Goal: Task Accomplishment & Management: Manage account settings

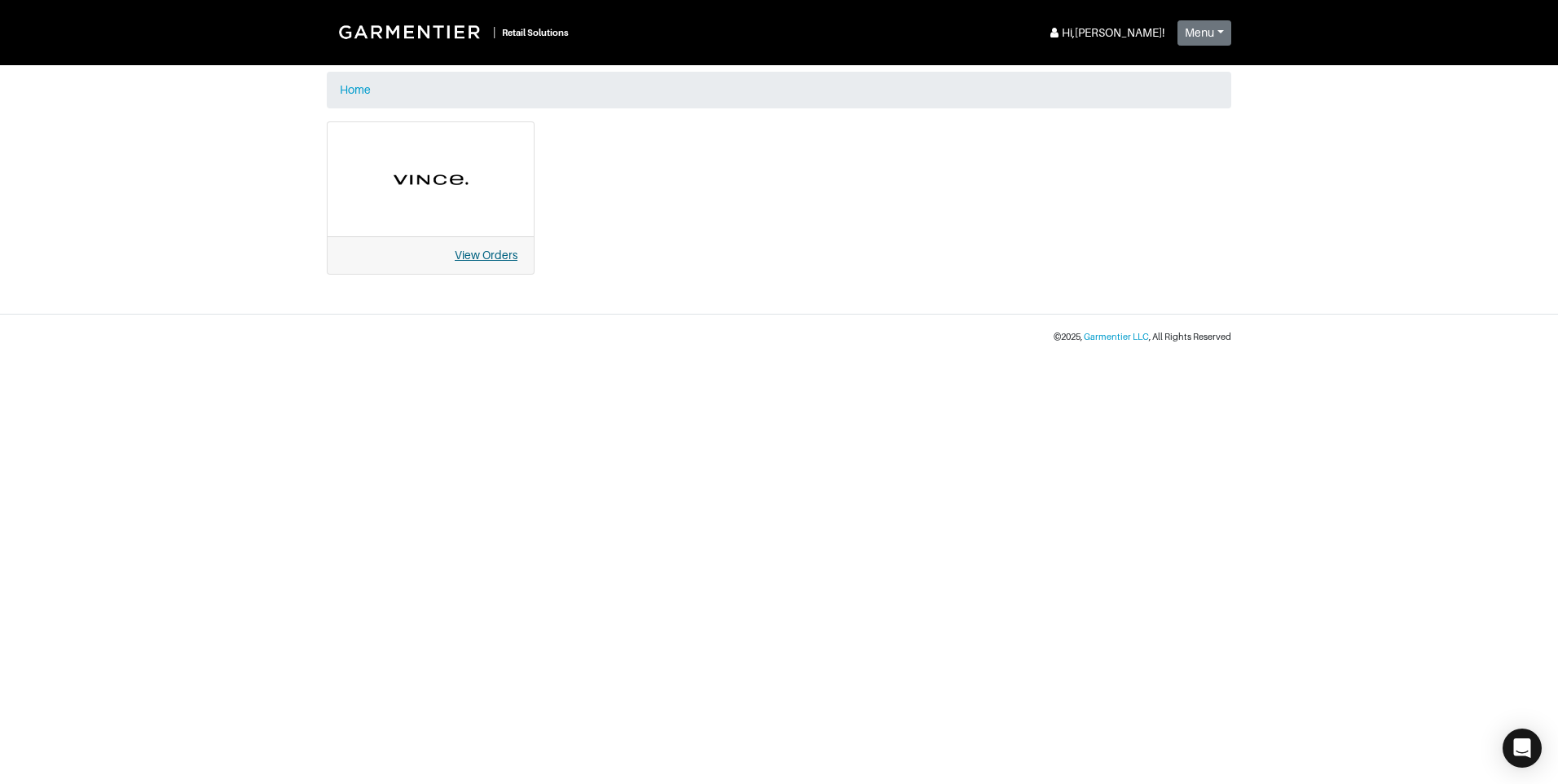
click at [485, 256] on link "View Orders" at bounding box center [486, 255] width 63 height 13
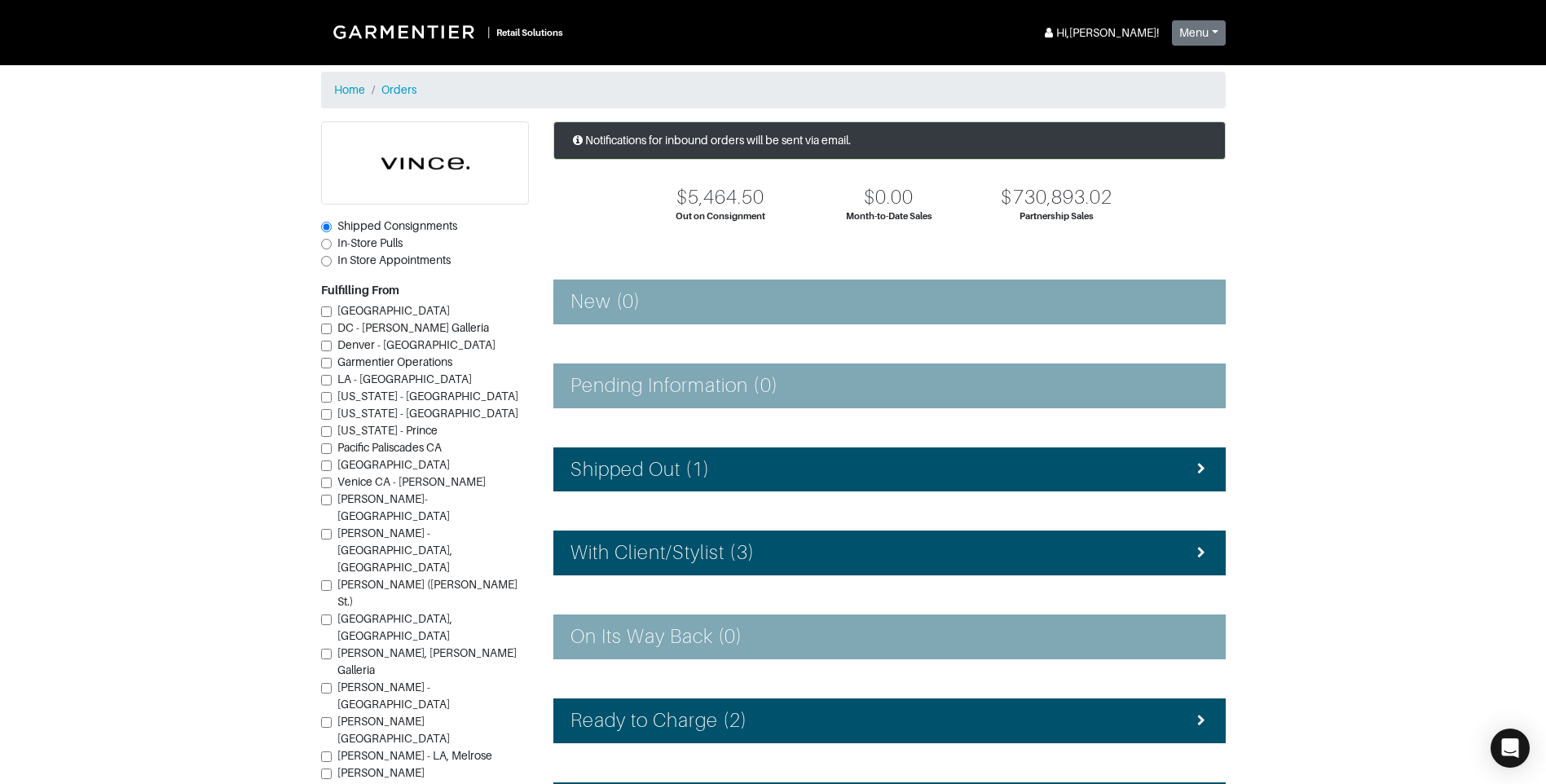
click at [359, 238] on span "In-Store Pulls" at bounding box center [370, 243] width 66 height 13
click at [332, 238] on input "In-Store Pulls" at bounding box center [327, 244] width 11 height 11
radio input "true"
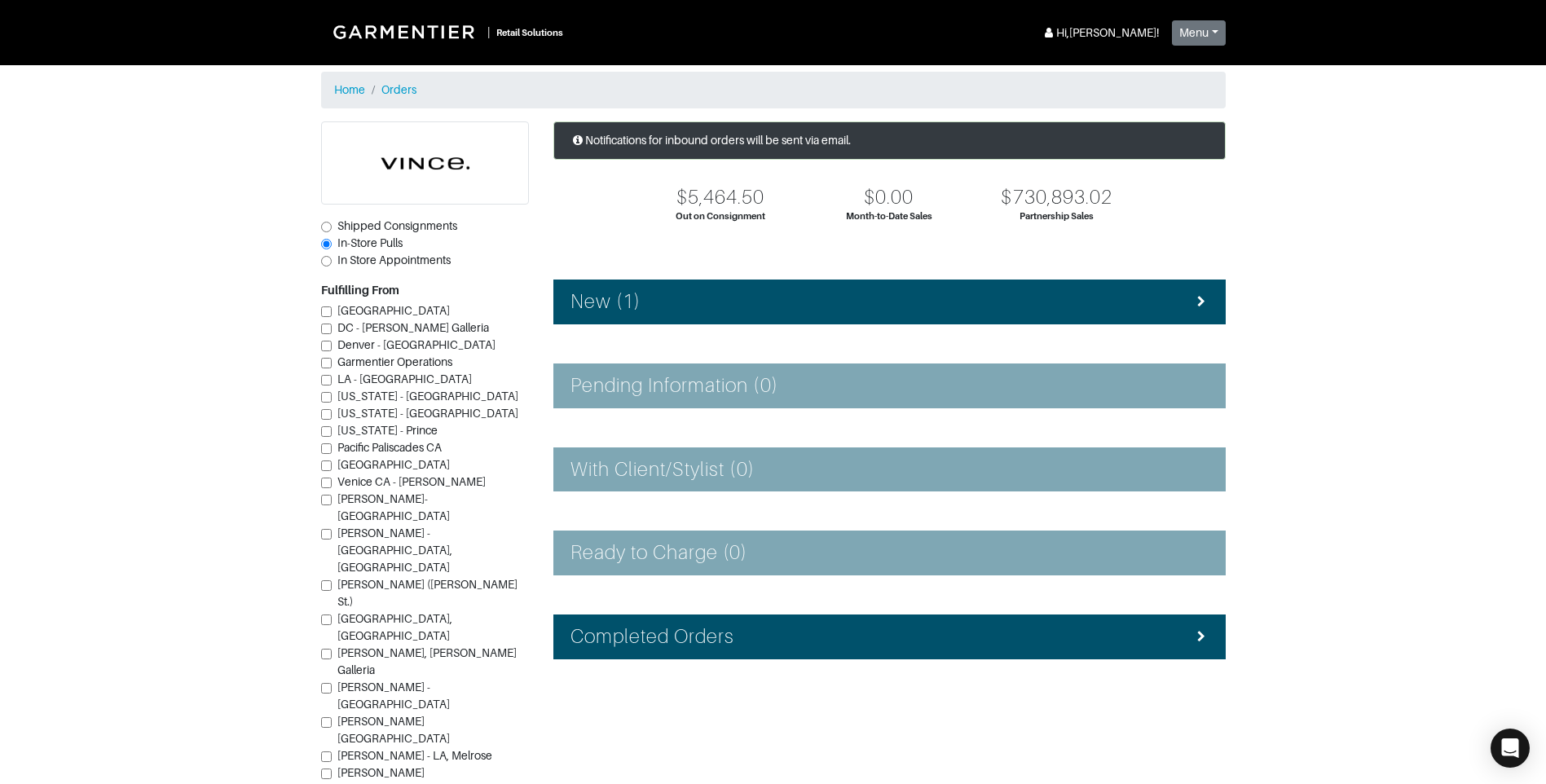
click at [325, 580] on input "Vince - Dallas (Knox St.)" at bounding box center [327, 586] width 11 height 11
checkbox input "true"
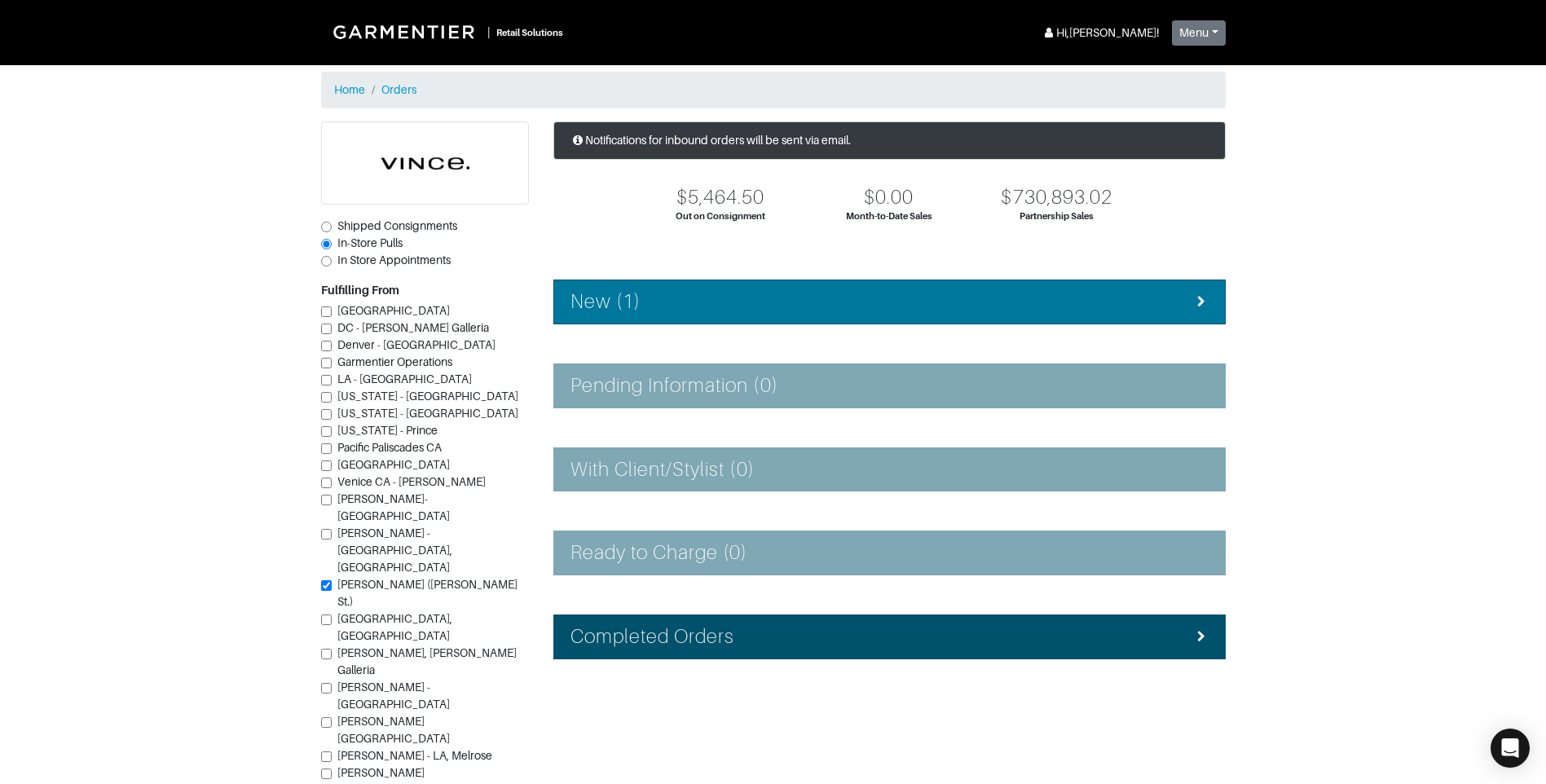
click at [1112, 282] on li "New (1)" at bounding box center [889, 301] width 672 height 45
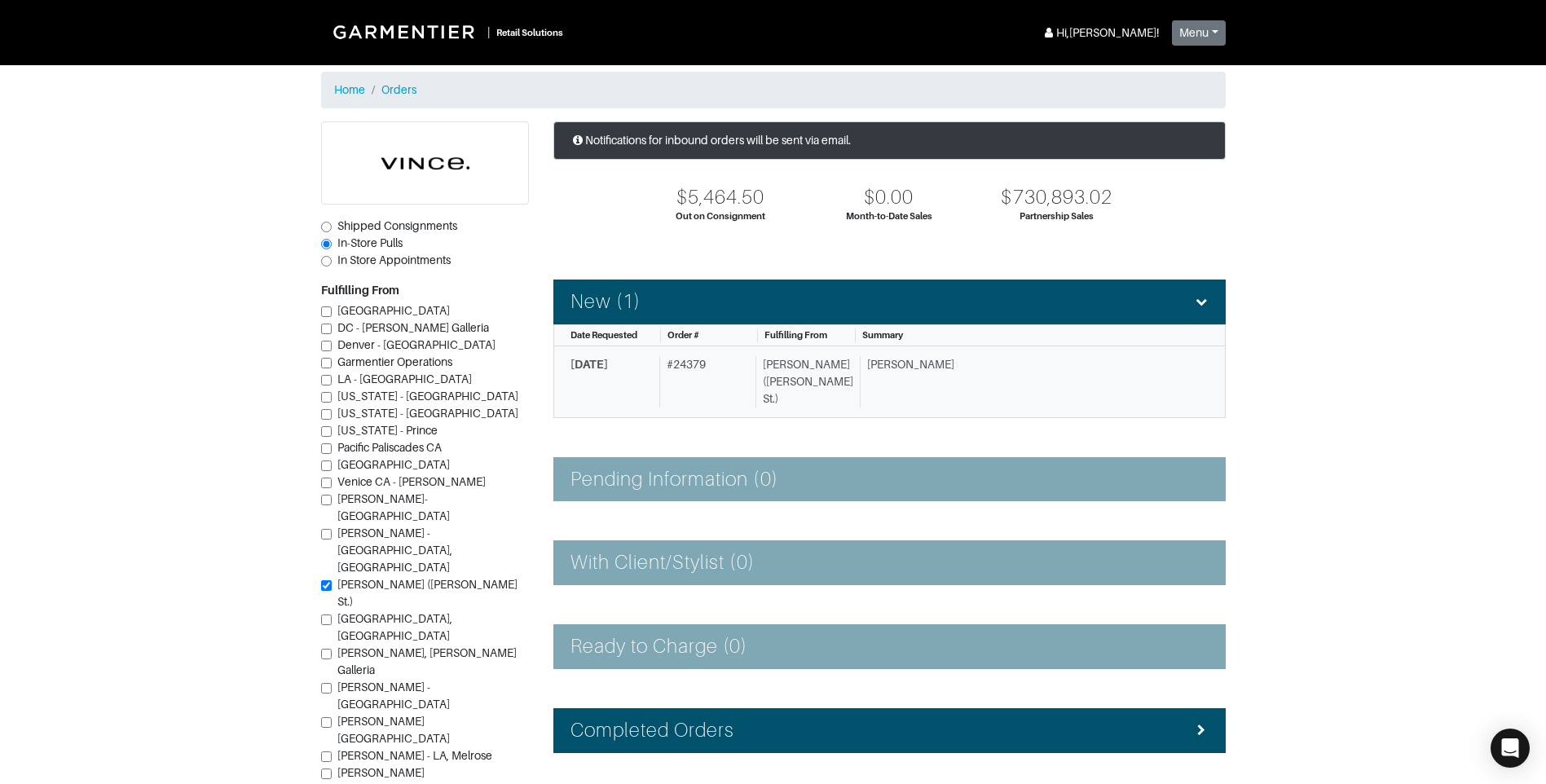
click at [984, 379] on div "James C." at bounding box center [1028, 381] width 337 height 51
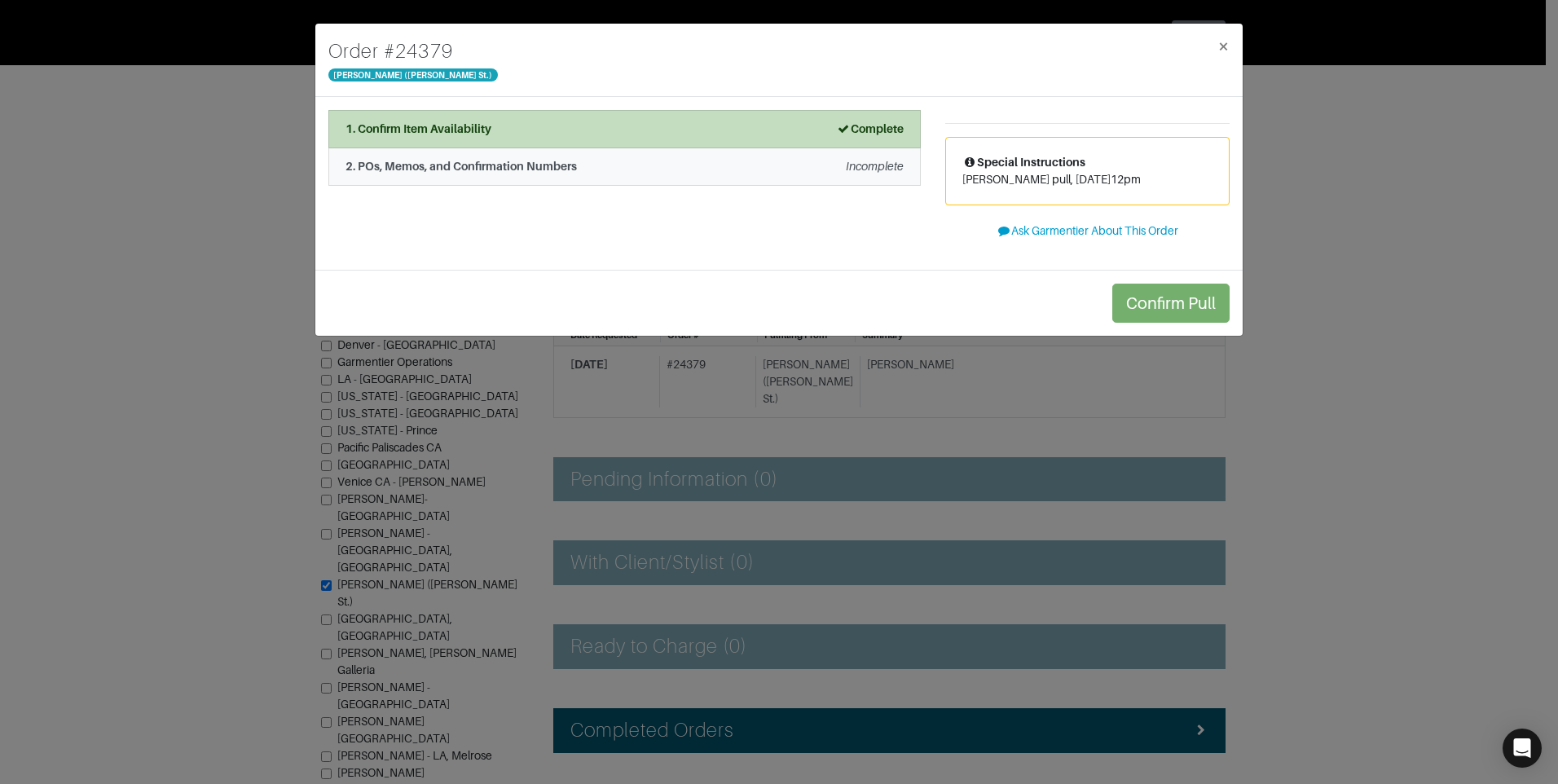
click at [713, 172] on div "2. POs, Memos, and Confirmation Numbers Incomplete" at bounding box center [625, 166] width 558 height 17
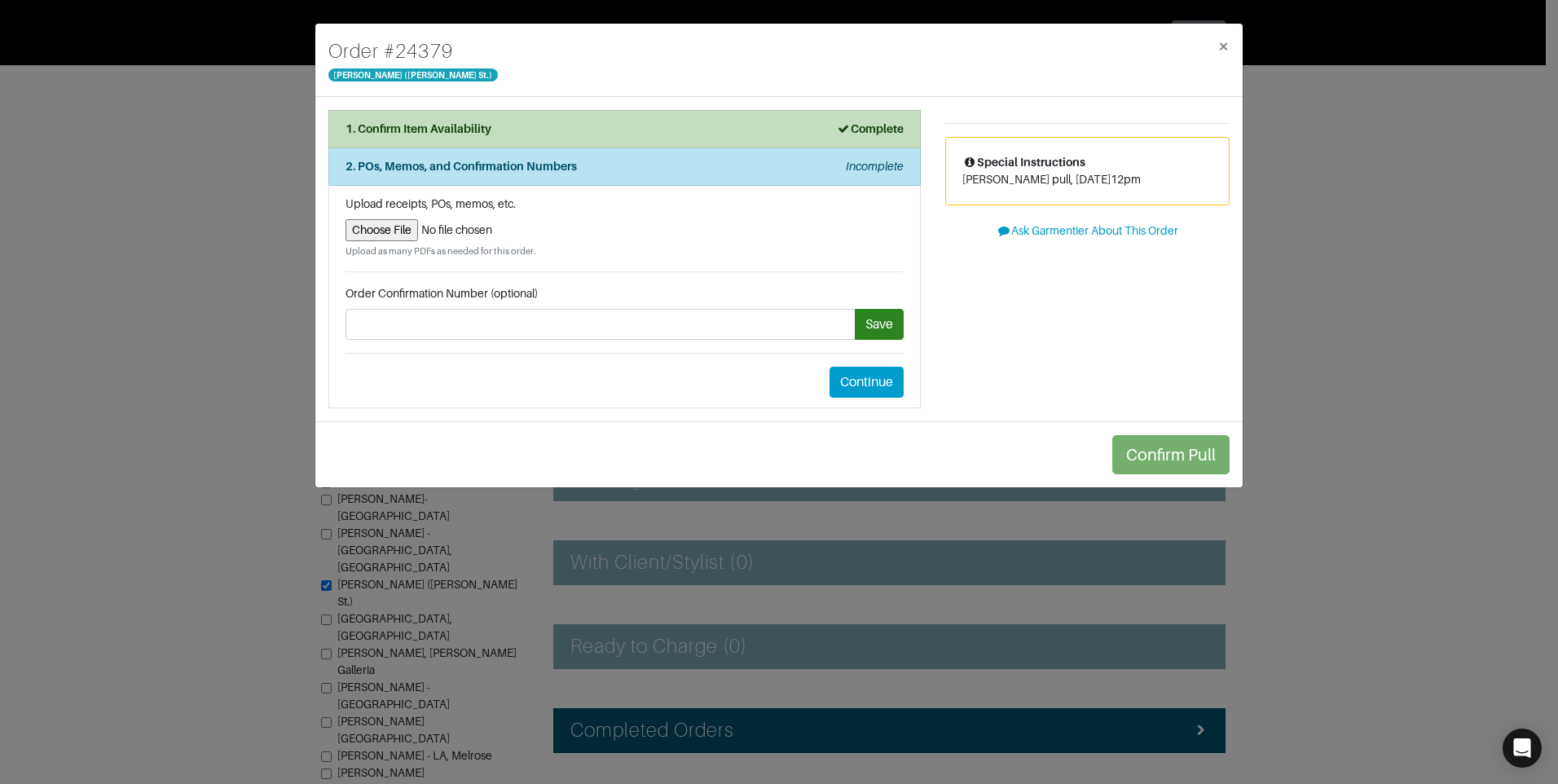
click at [352, 218] on div "Upload receipts, POs, memos, etc. Upload as many PDFs as needed for this order." at bounding box center [625, 226] width 558 height 63
click at [366, 229] on input "file" at bounding box center [625, 230] width 558 height 22
type input "C:\fakepath\GarmPullAsh8.18.pdf"
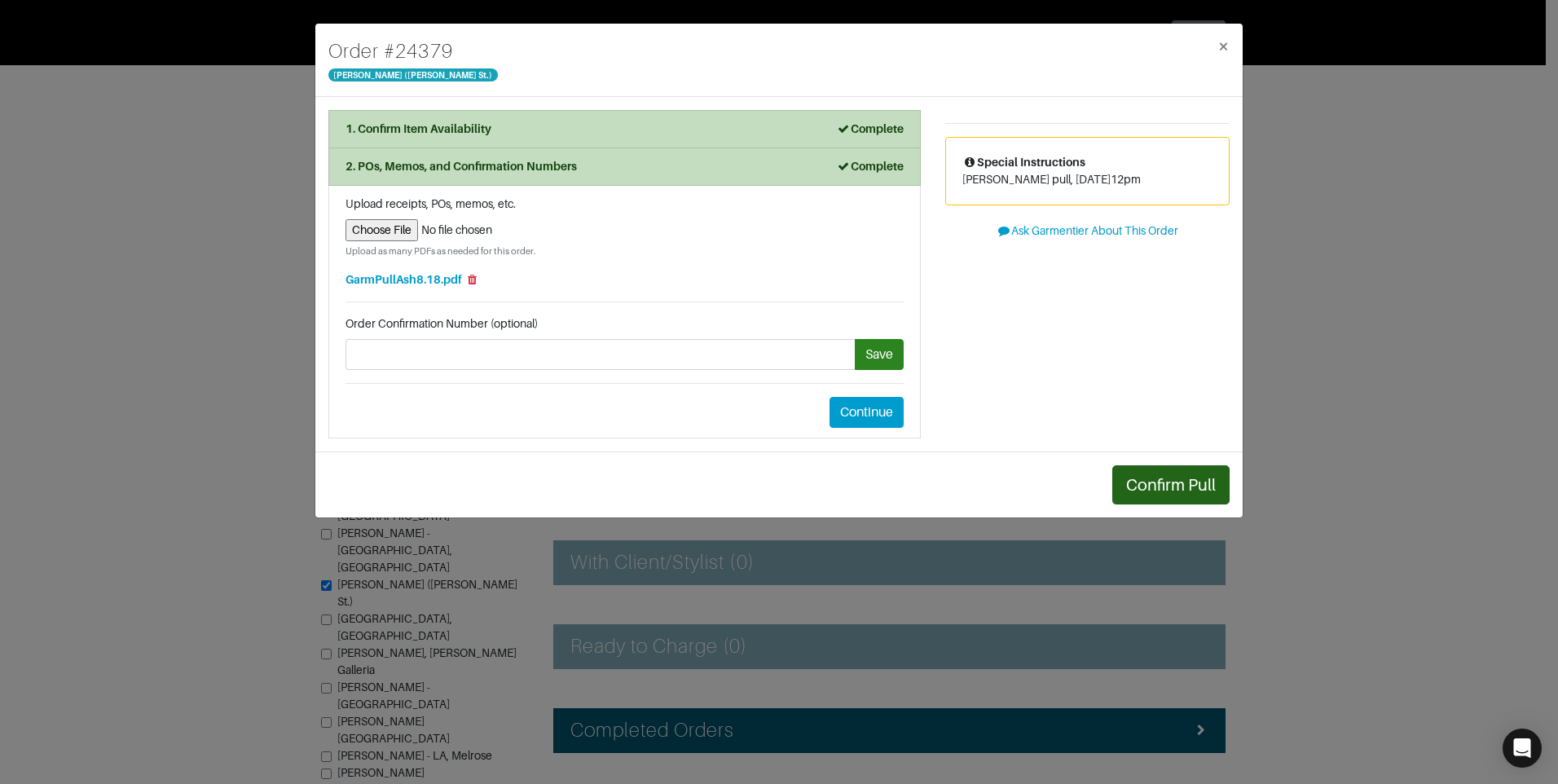
click at [1163, 450] on div "1. Confirm Item Availability Complete Confirm Item Availability Total: $0.00 To…" at bounding box center [779, 275] width 927 height 355
click at [1178, 481] on button "Confirm Pull" at bounding box center [1171, 485] width 117 height 39
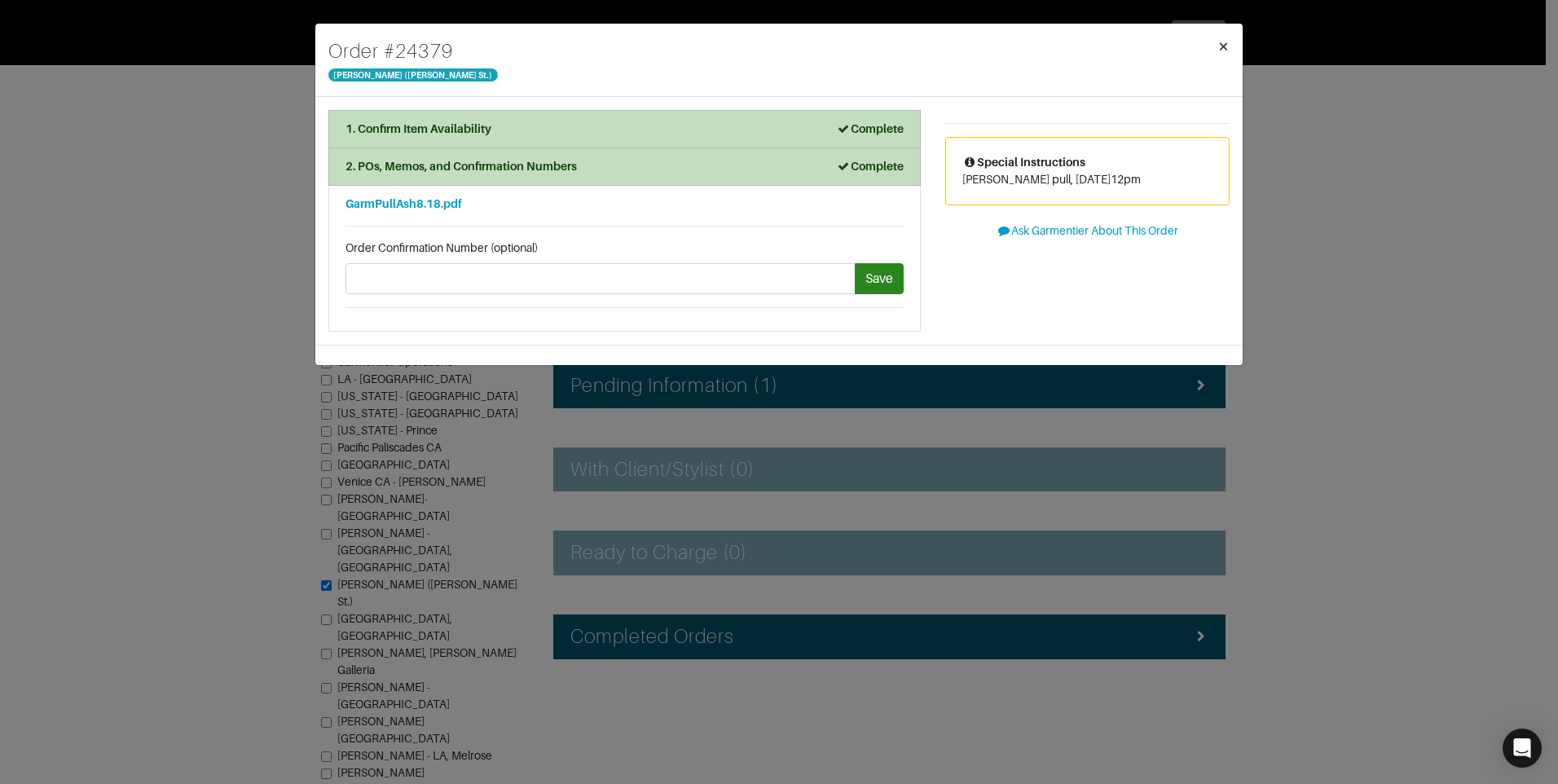
click at [1225, 45] on span "×" at bounding box center [1222, 46] width 12 height 22
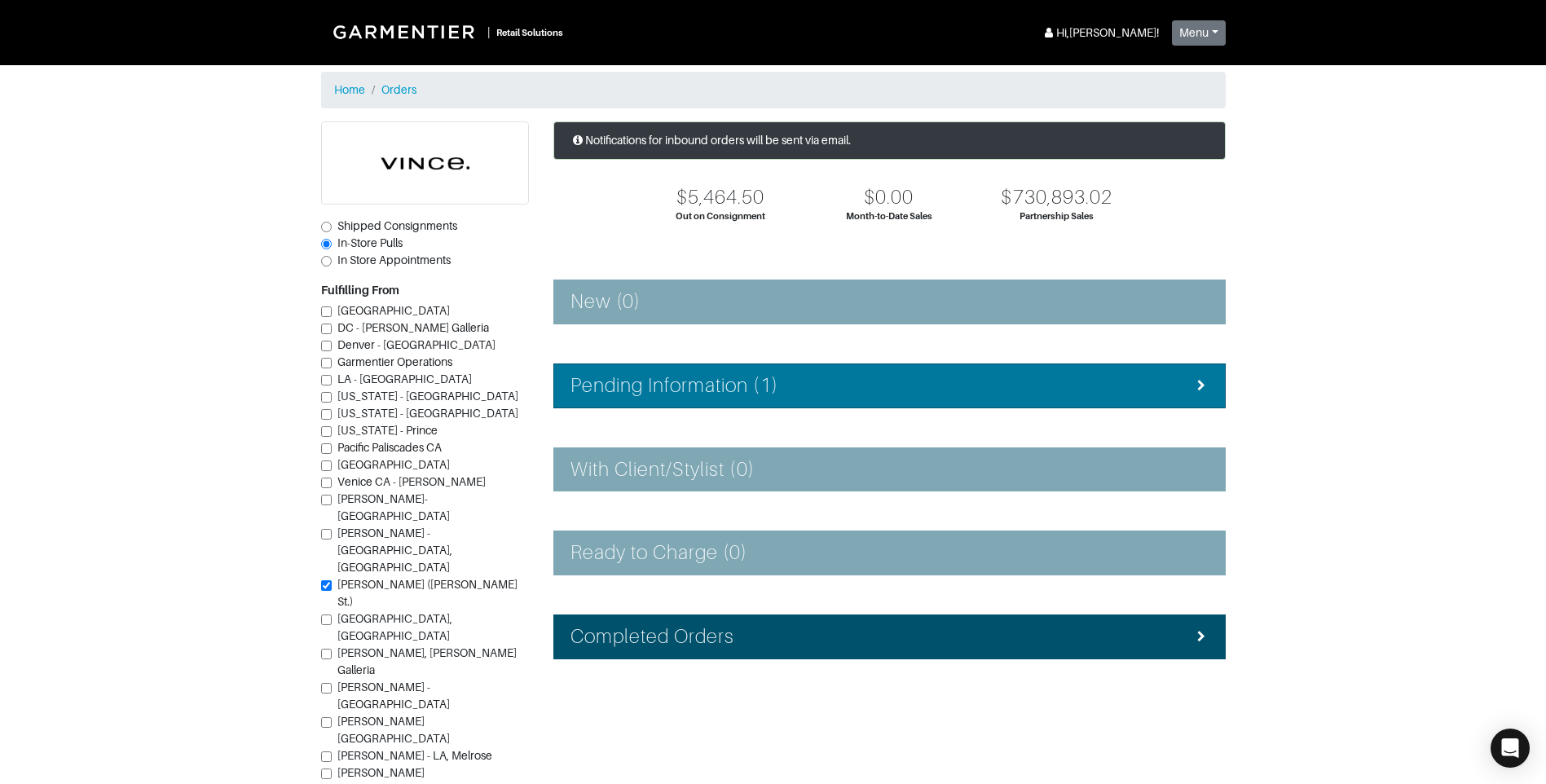
click at [1153, 368] on li "Pending Information (1)" at bounding box center [889, 386] width 672 height 45
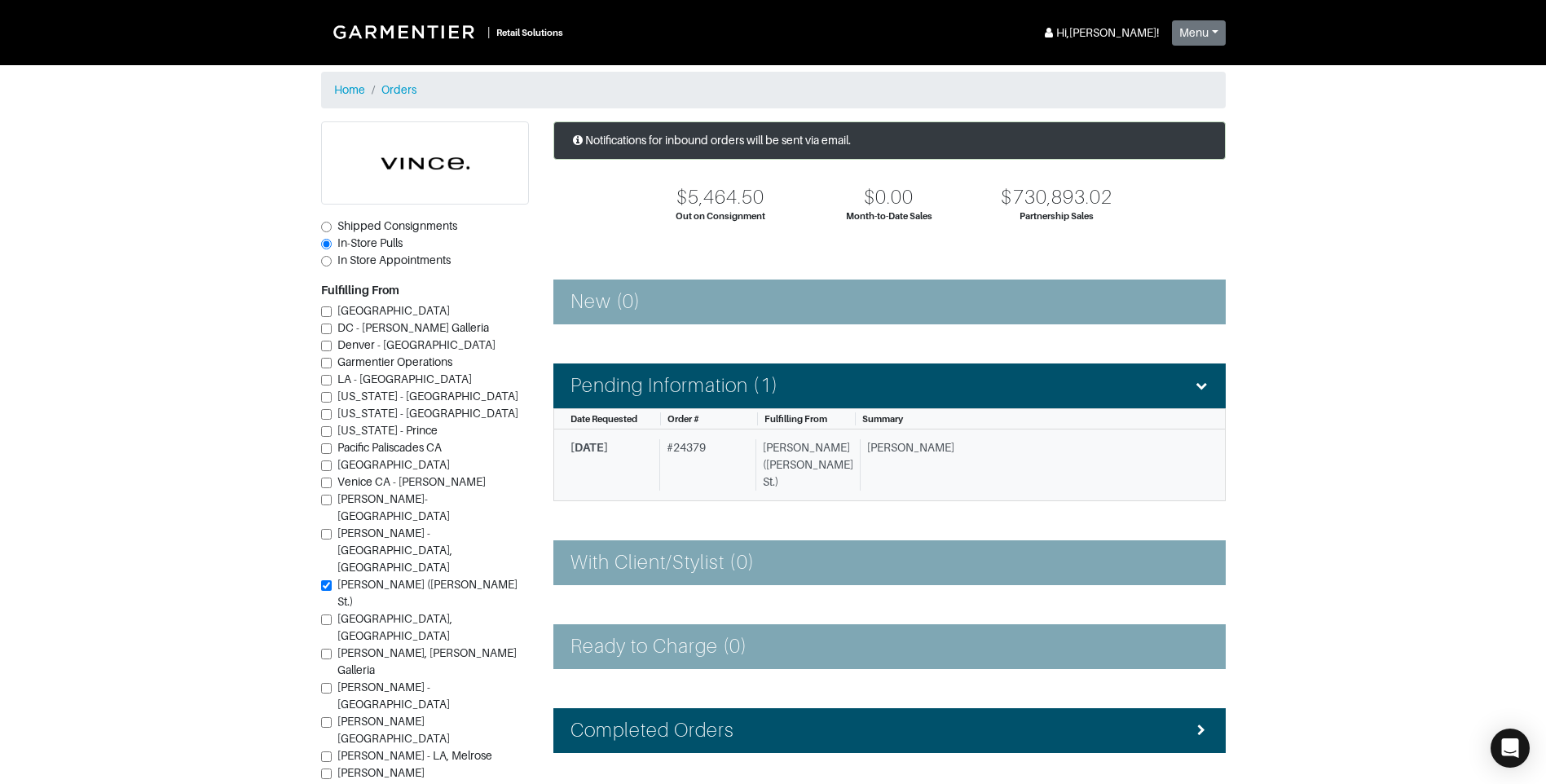
click at [949, 459] on div "James C." at bounding box center [1028, 465] width 337 height 51
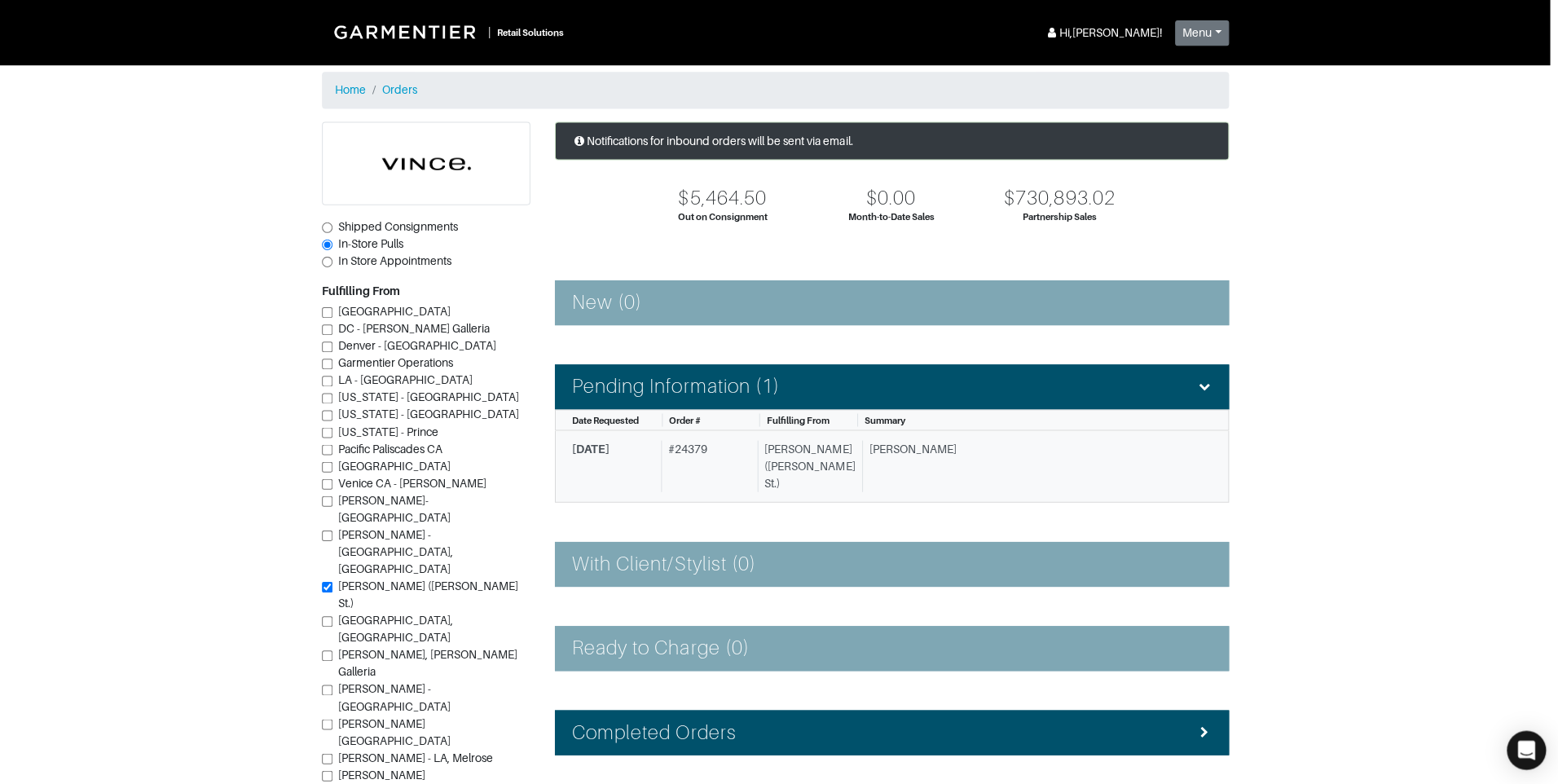
click at [949, 459] on div "Order # 24379 Vince - Dallas (Knox St.) × 1. Confirm Item Availability Complete…" at bounding box center [779, 392] width 1558 height 784
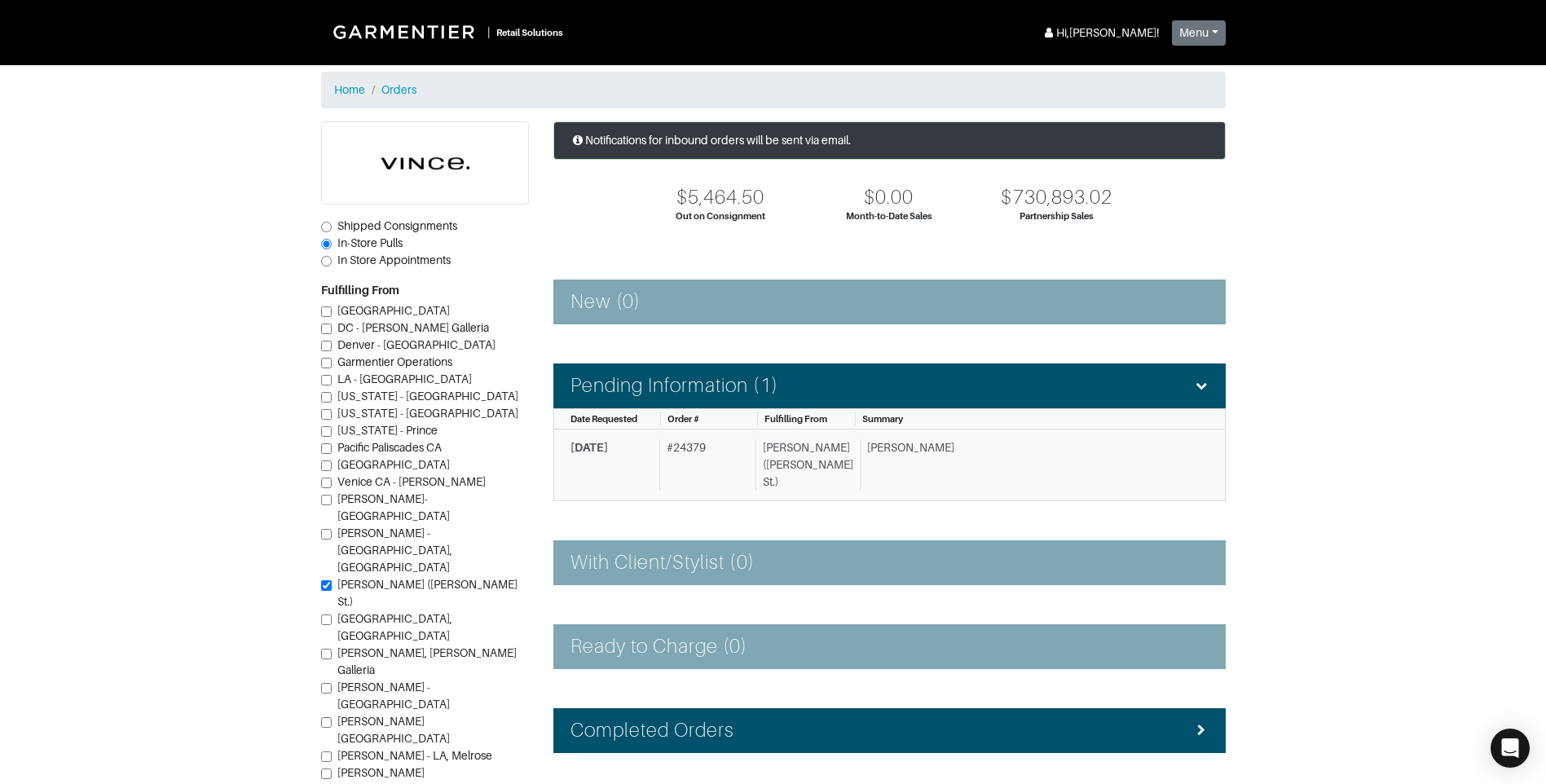
click at [890, 447] on div "James C." at bounding box center [1028, 465] width 337 height 51
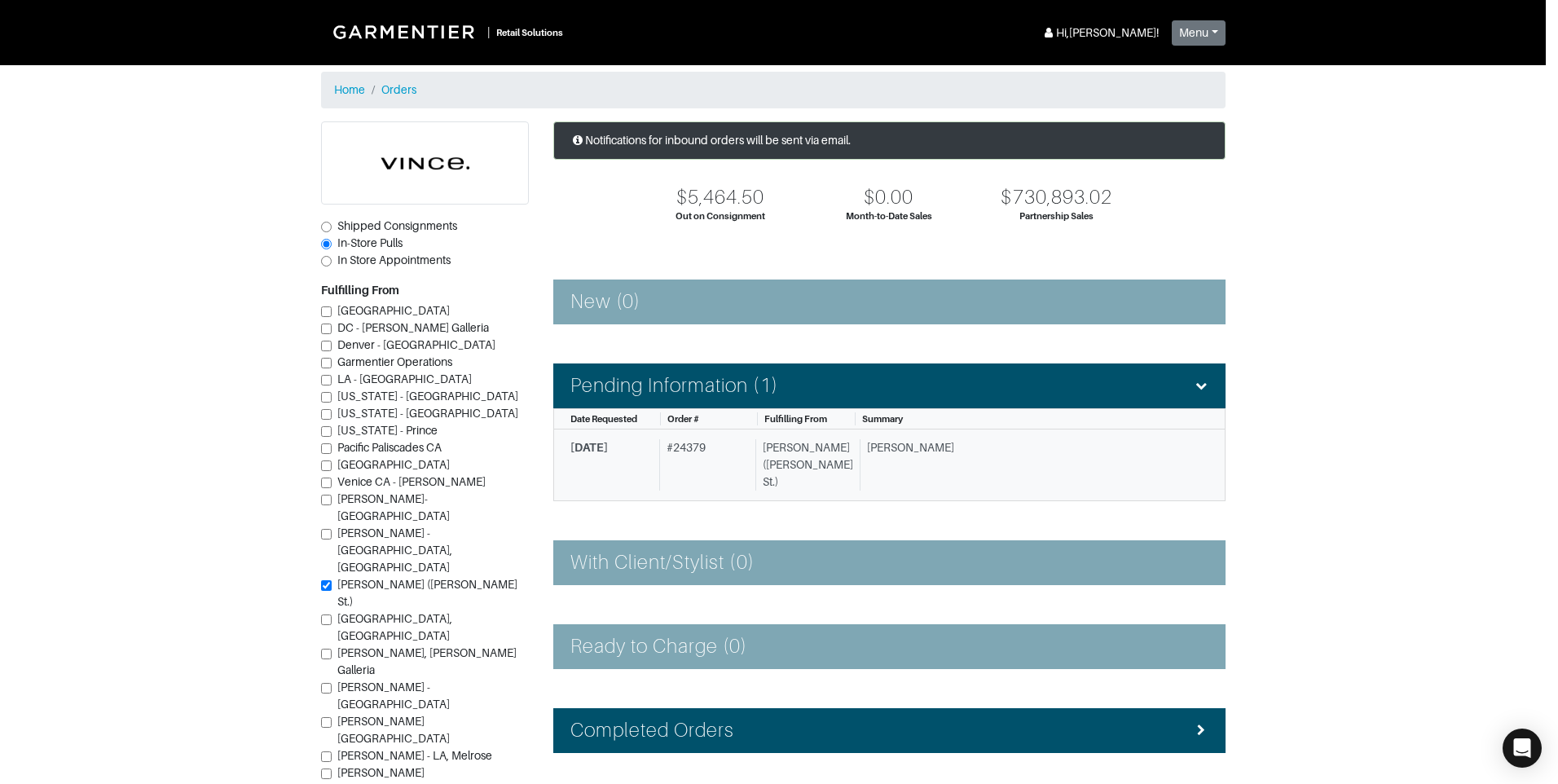
click at [890, 447] on div "Order # 24379 Vince - Dallas (Knox St.) × 1. Confirm Item Availability Complete…" at bounding box center [779, 392] width 1558 height 784
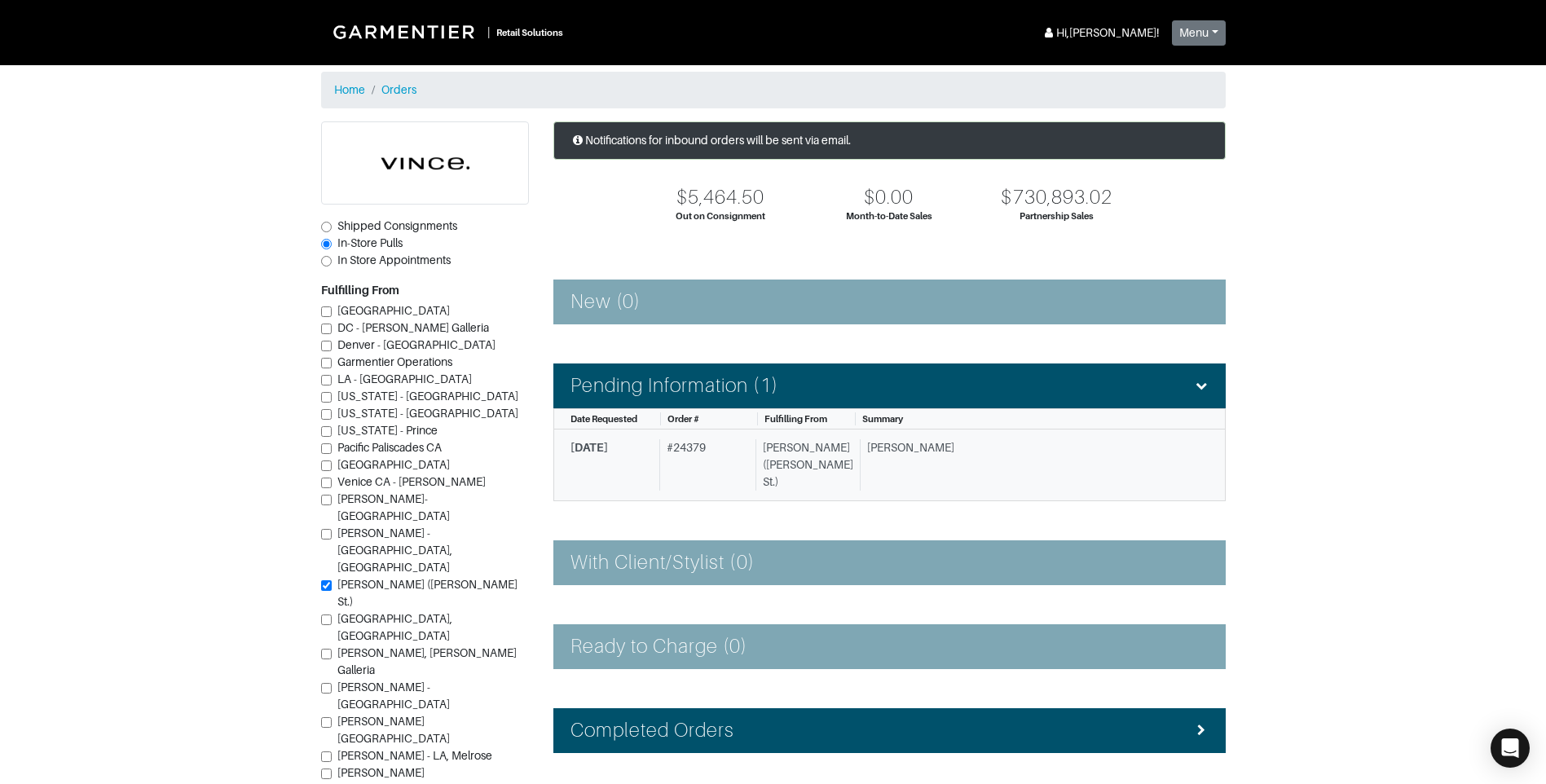
click at [811, 463] on div "Vince - Dallas (Knox St.)" at bounding box center [804, 465] width 98 height 51
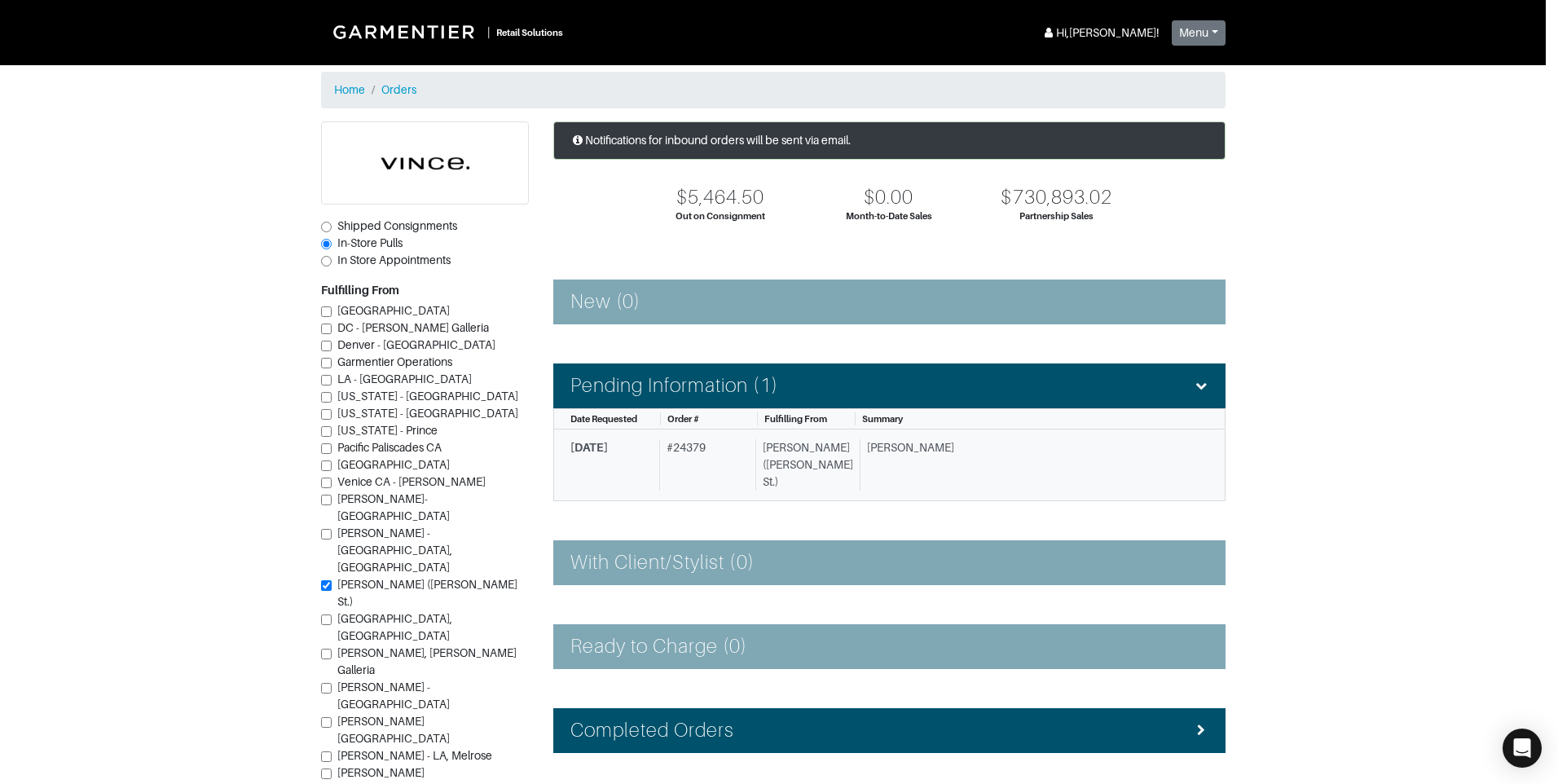
click at [810, 463] on div "Order # 24379 Vince - Dallas (Knox St.) × 1. Confirm Item Availability Complete…" at bounding box center [779, 392] width 1558 height 784
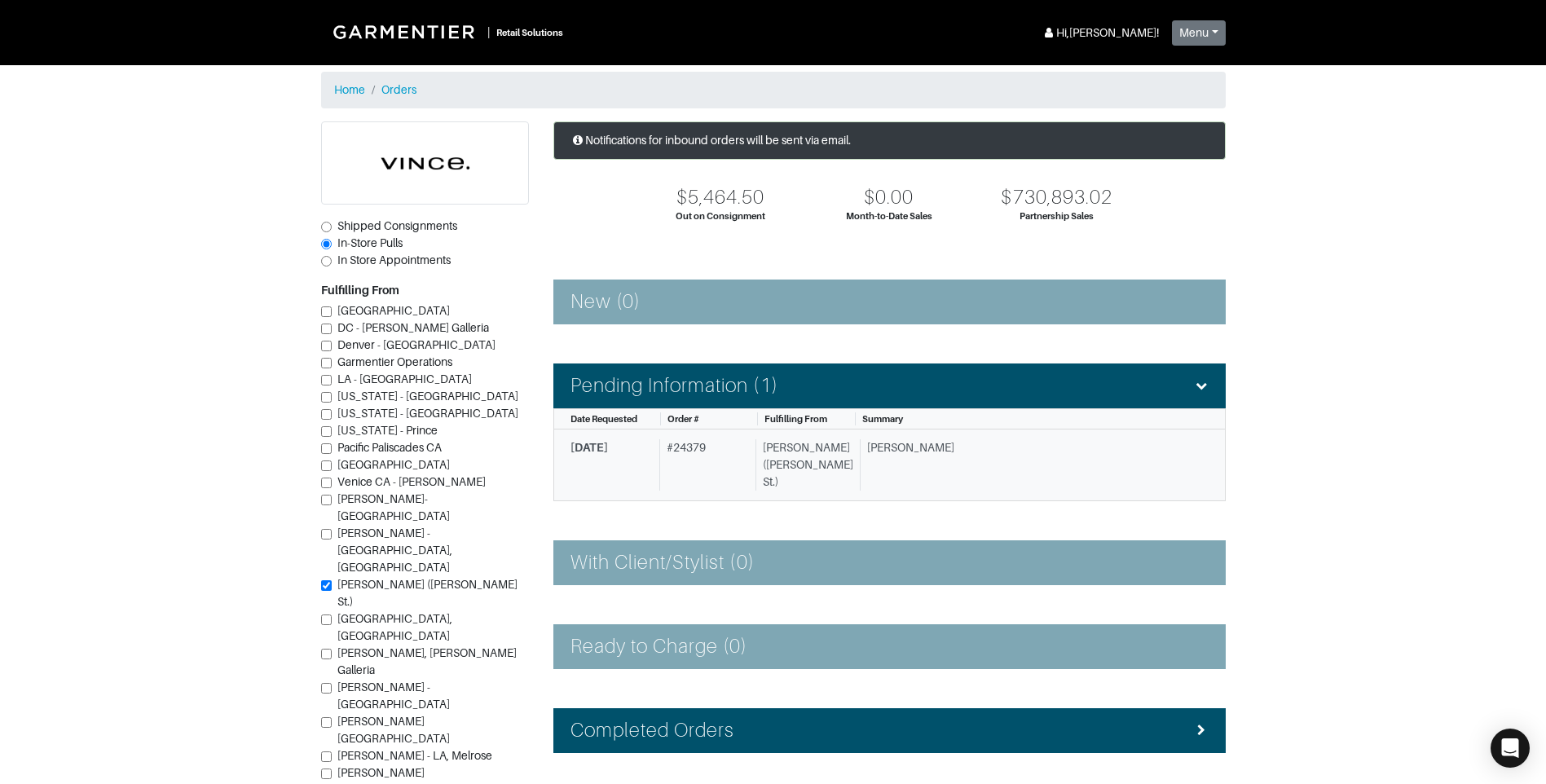
click at [722, 473] on div "# 24379" at bounding box center [704, 465] width 90 height 51
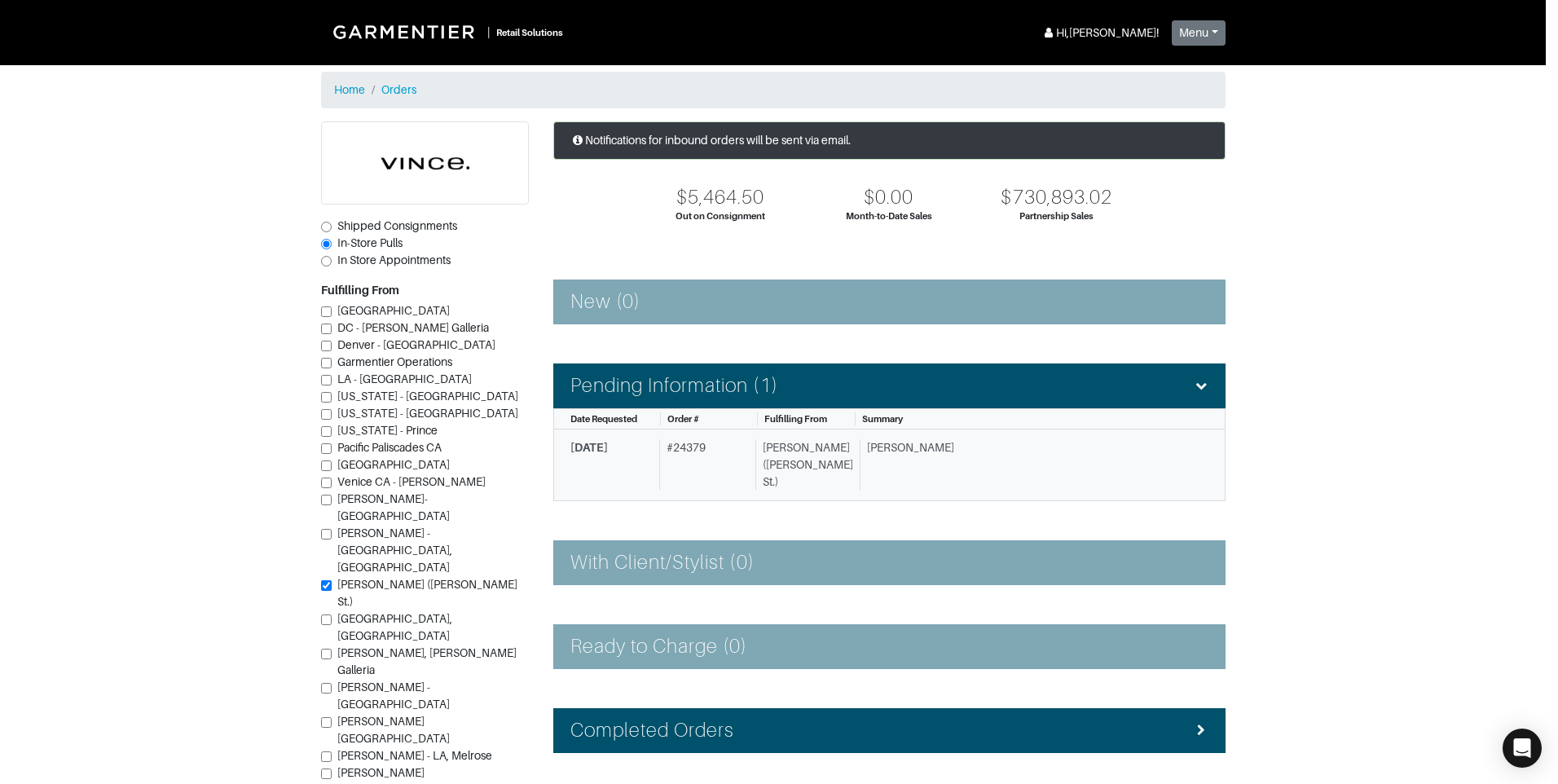
click at [722, 473] on div "Order # 24379 Vince - Dallas (Knox St.) × 1. Confirm Item Availability Complete…" at bounding box center [779, 392] width 1558 height 784
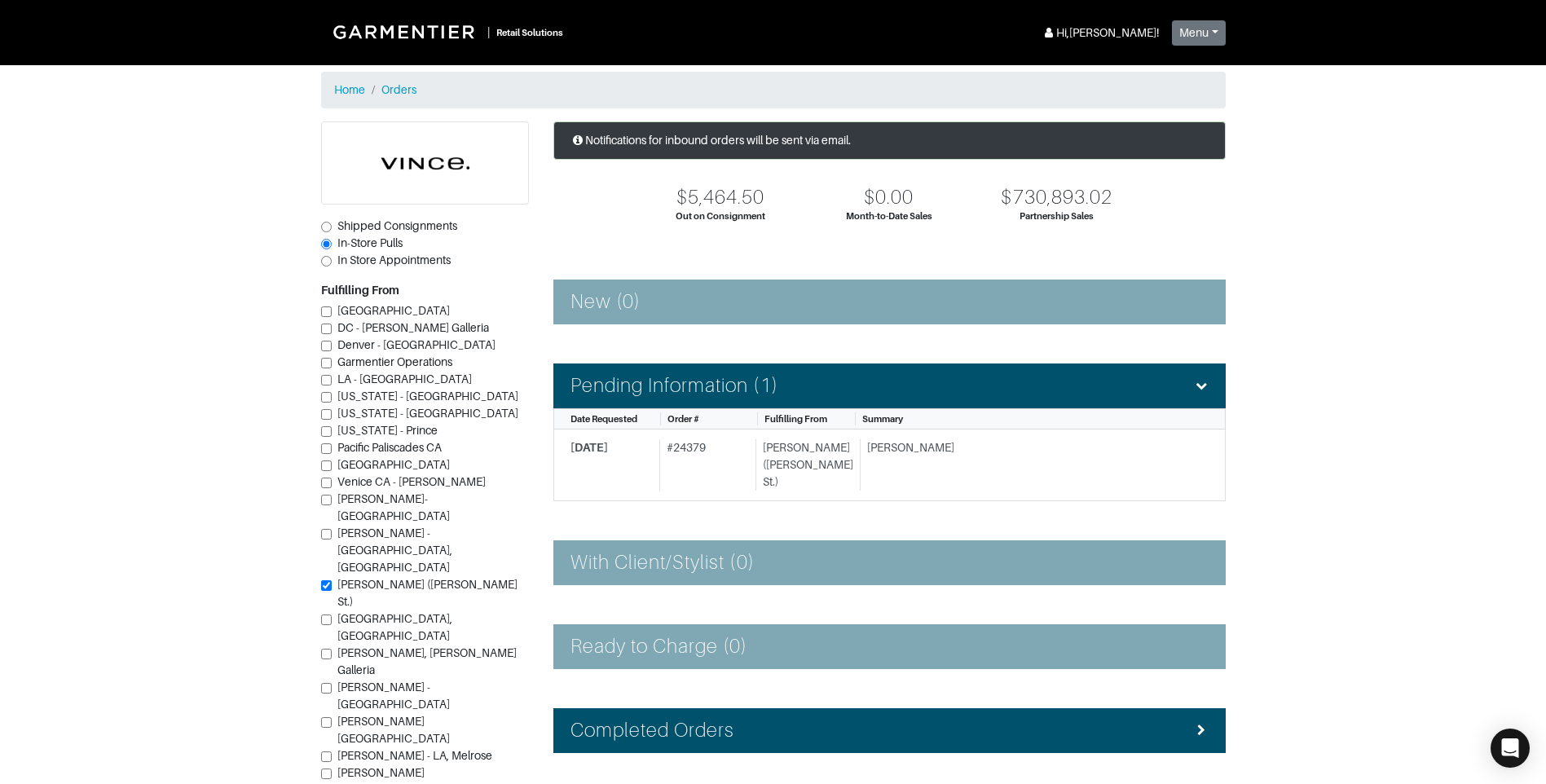
click at [340, 262] on span "In Store Appointments" at bounding box center [394, 260] width 114 height 13
click at [332, 262] on input "In Store Appointments" at bounding box center [327, 261] width 11 height 11
radio input "true"
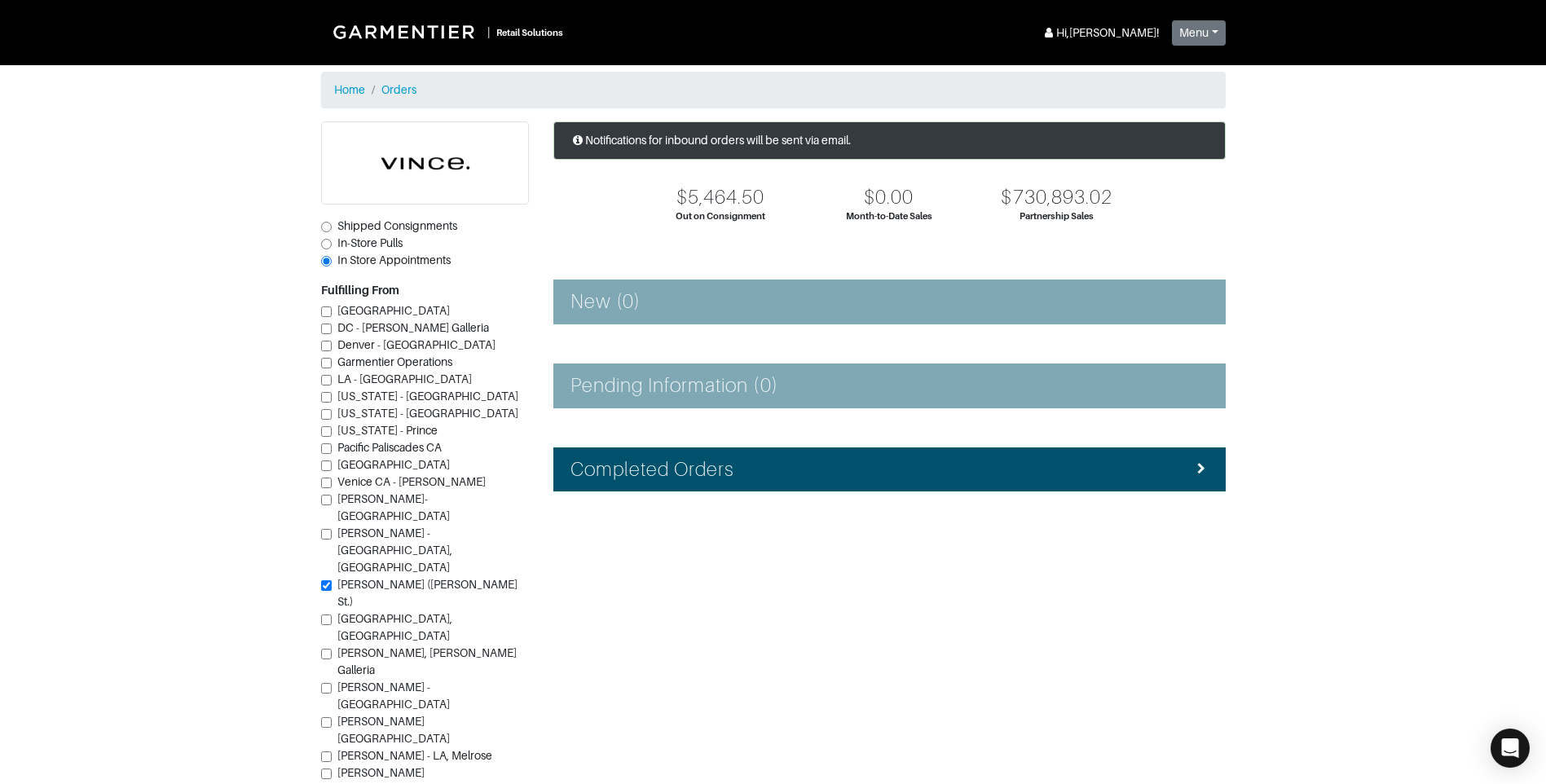
click at [352, 236] on span "In-Store Pulls" at bounding box center [370, 243] width 66 height 13
click at [332, 238] on input "In-Store Pulls" at bounding box center [327, 244] width 11 height 11
radio input "true"
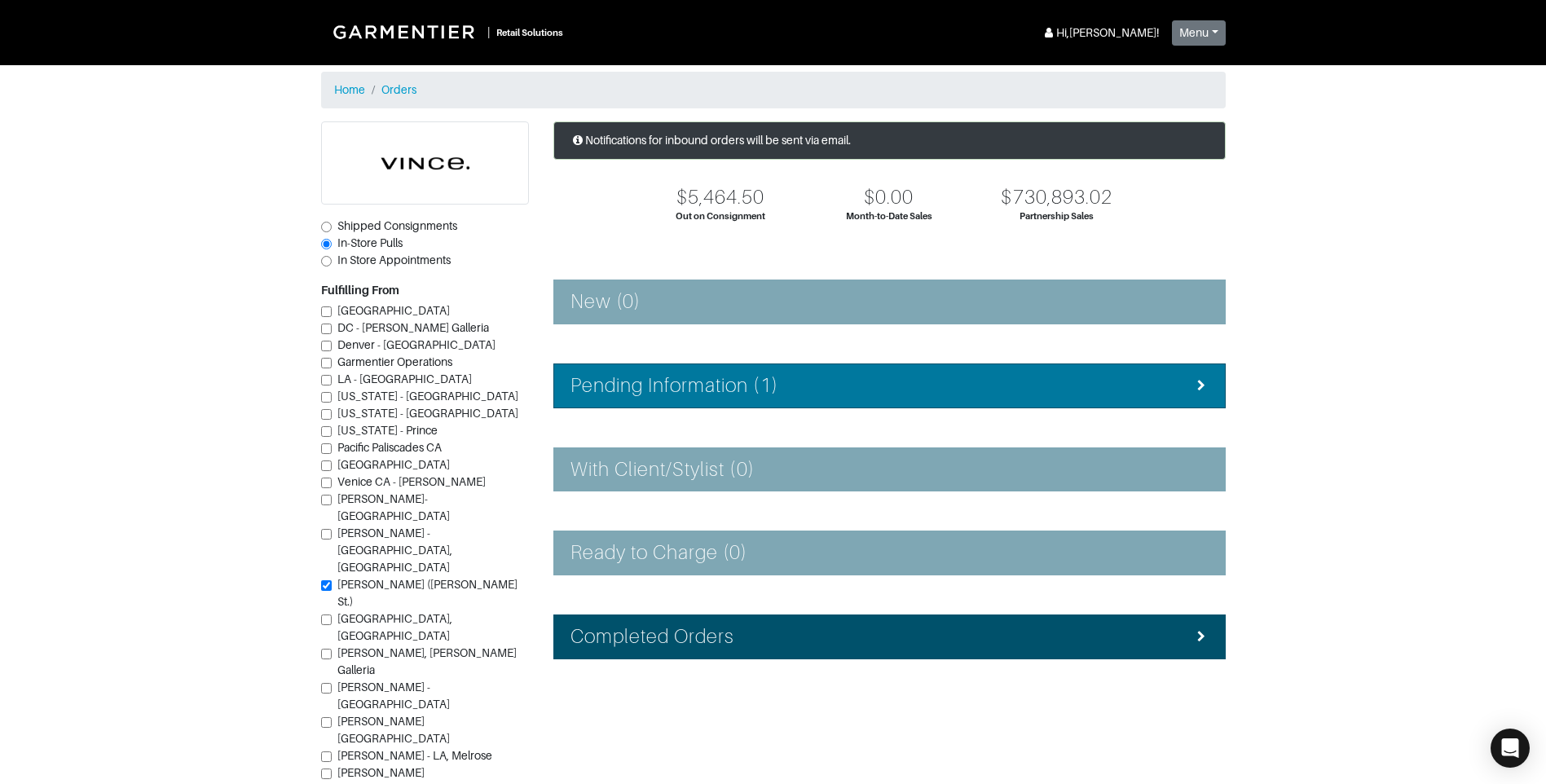
click at [1196, 385] on icon at bounding box center [1201, 385] width 15 height 12
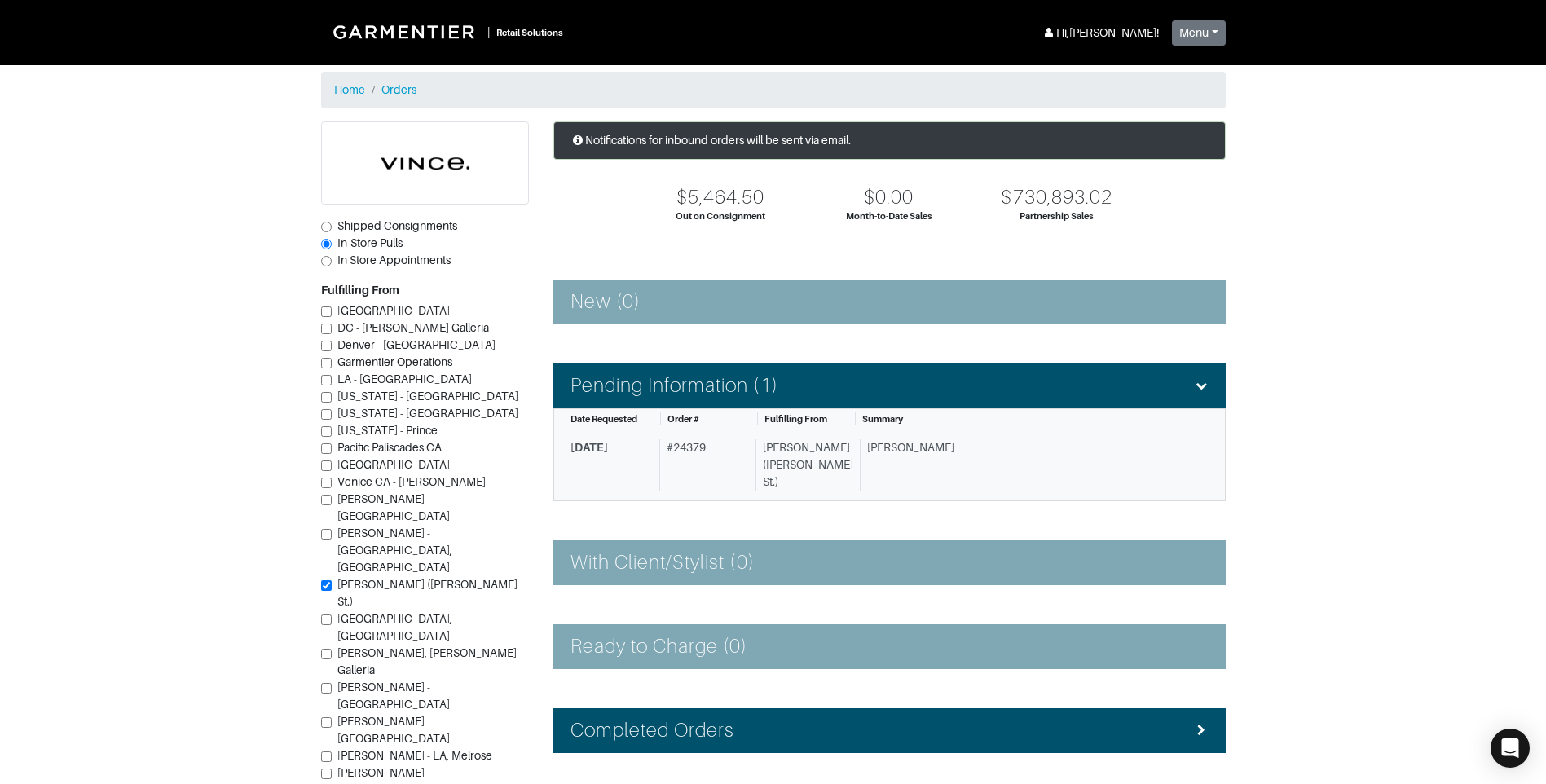
click at [882, 460] on div "James C." at bounding box center [1028, 465] width 337 height 51
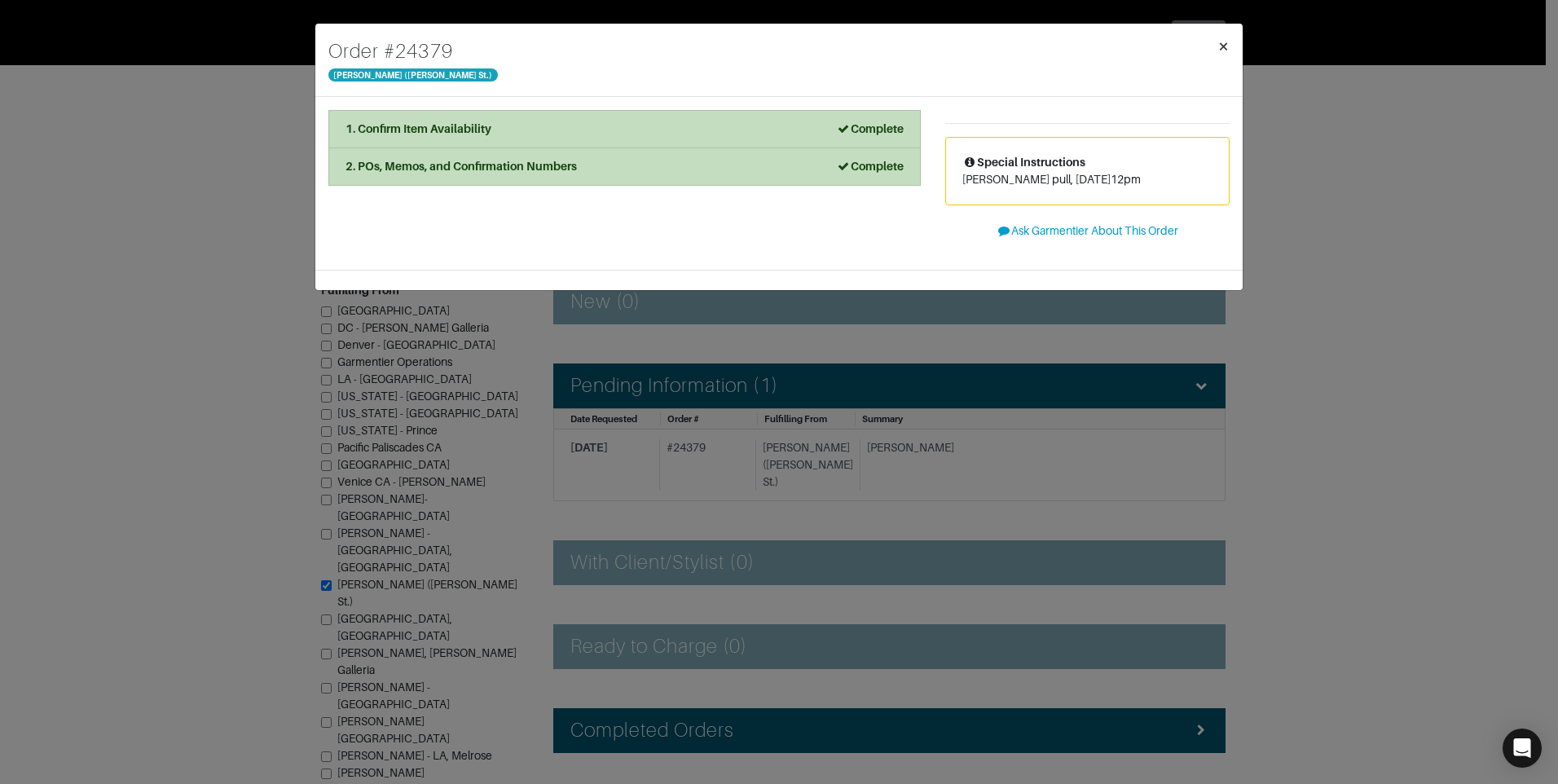
click at [1226, 37] on span "×" at bounding box center [1222, 46] width 12 height 22
